Goal: Task Accomplishment & Management: Manage account settings

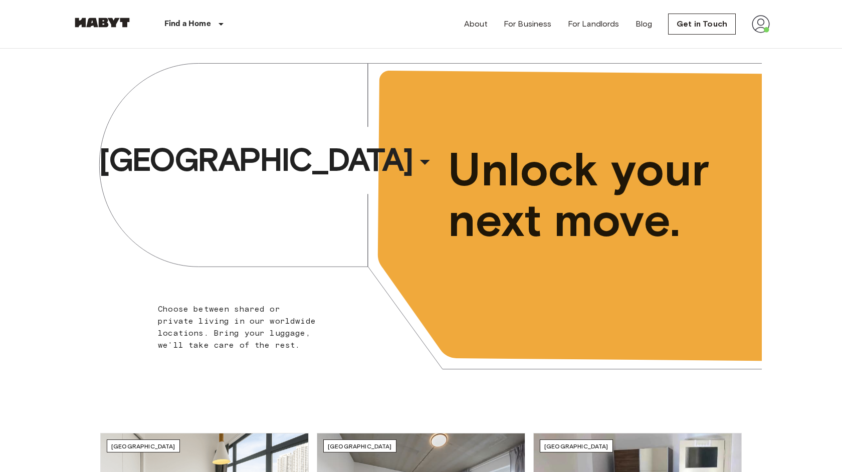
click at [756, 26] on img at bounding box center [761, 24] width 18 height 18
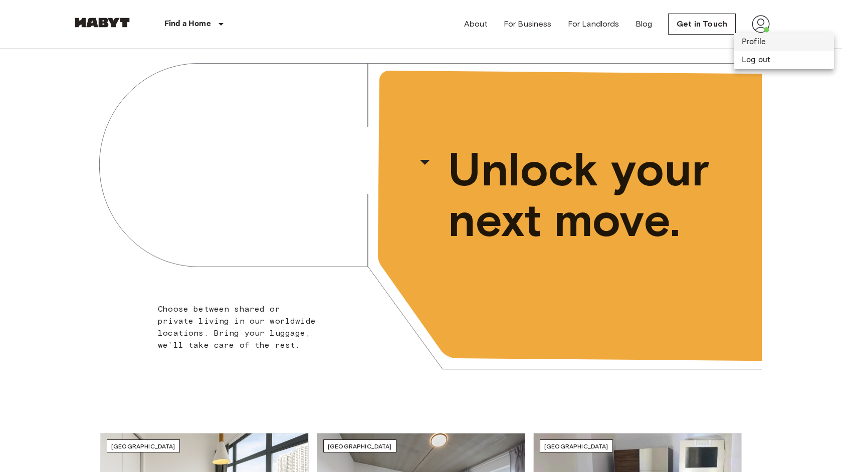
click at [750, 42] on li "Profile" at bounding box center [784, 42] width 100 height 18
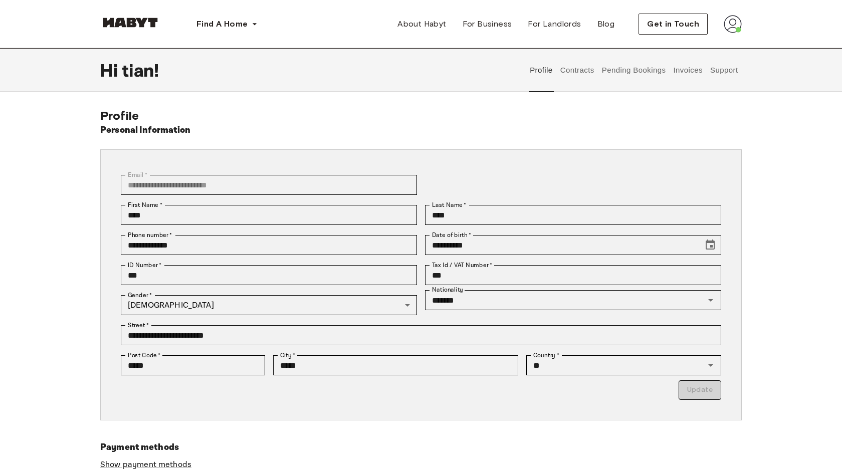
click at [584, 71] on button "Contracts" at bounding box center [577, 70] width 37 height 44
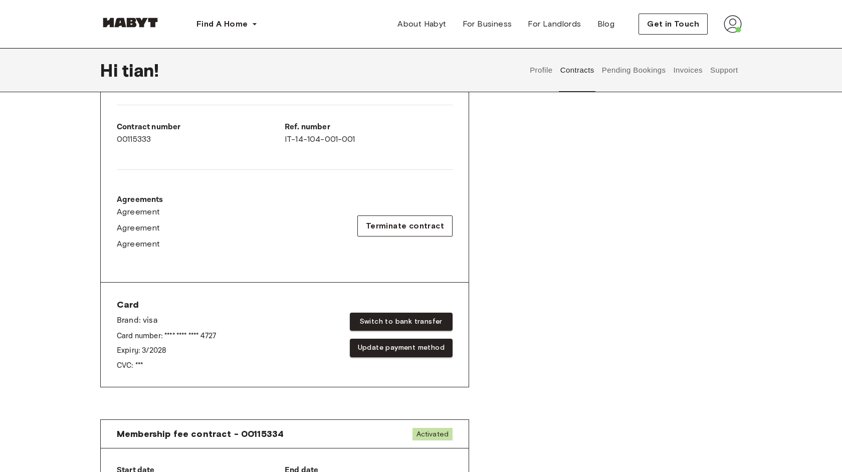
scroll to position [37, 0]
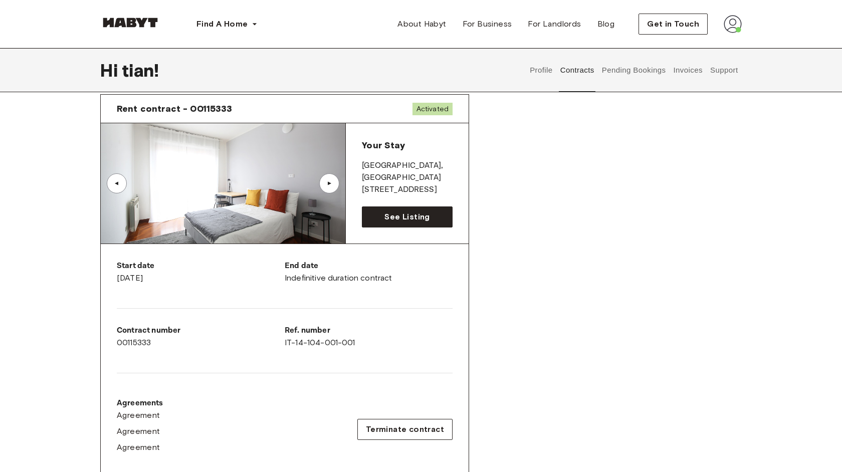
click at [361, 277] on div "End date Indefinitive duration contract" at bounding box center [369, 272] width 168 height 24
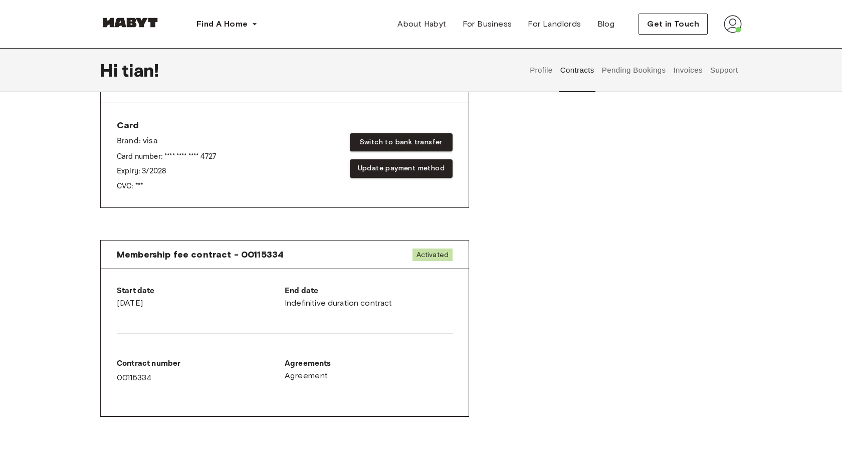
scroll to position [421, 0]
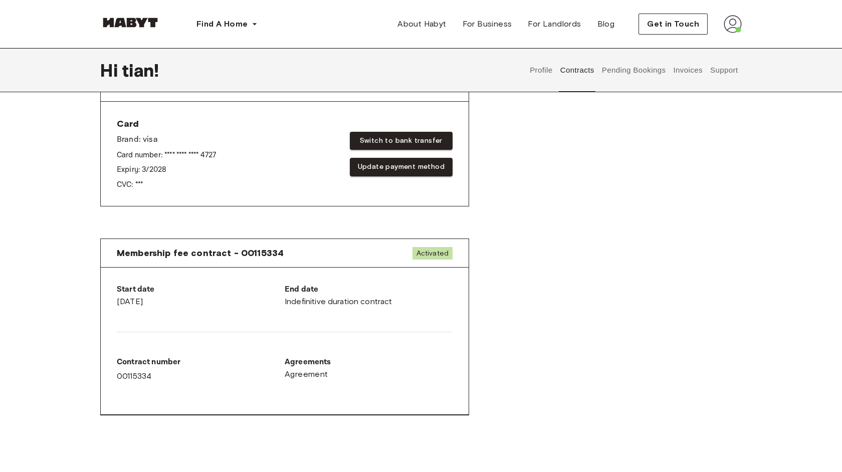
click at [685, 70] on button "Invoices" at bounding box center [688, 70] width 32 height 44
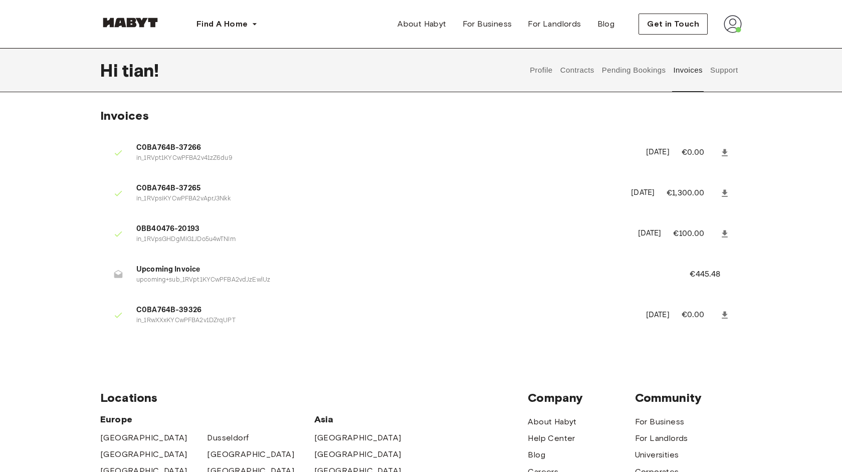
click at [580, 71] on button "Contracts" at bounding box center [577, 70] width 37 height 44
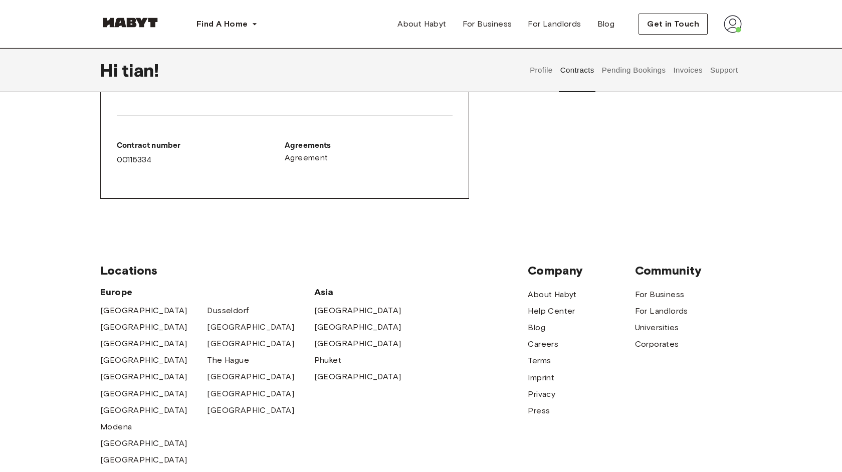
scroll to position [638, 0]
